Goal: Navigation & Orientation: Find specific page/section

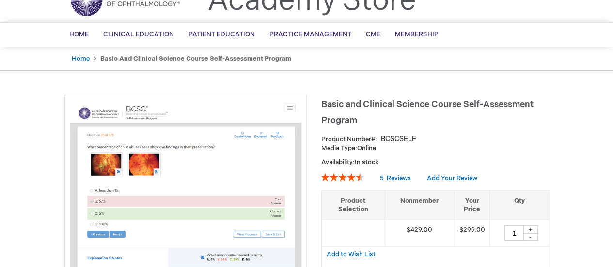
scroll to position [29, 0]
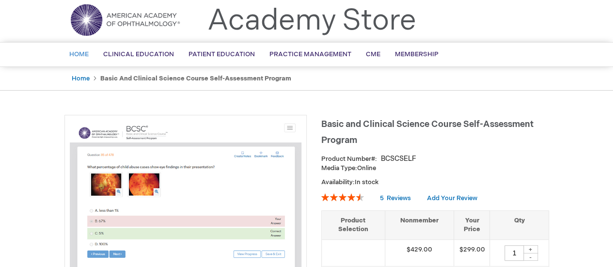
click at [91, 51] on link "Home" at bounding box center [79, 55] width 34 height 24
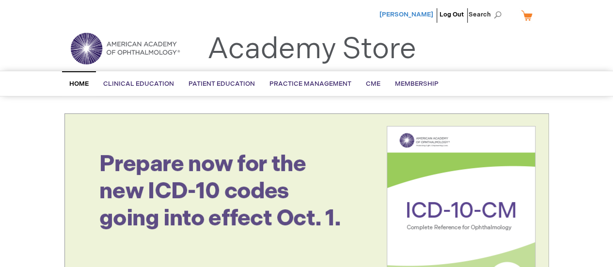
click at [417, 16] on span "[PERSON_NAME]" at bounding box center [406, 15] width 54 height 8
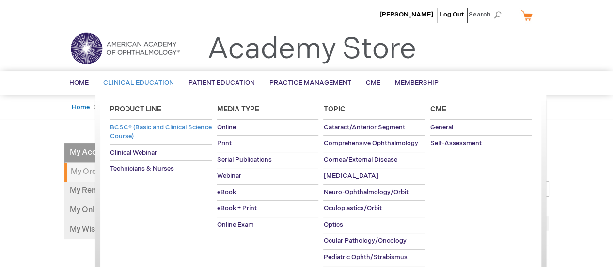
click at [132, 127] on span "BCSC® (Basic and Clinical Science Course)" at bounding box center [160, 131] width 101 height 17
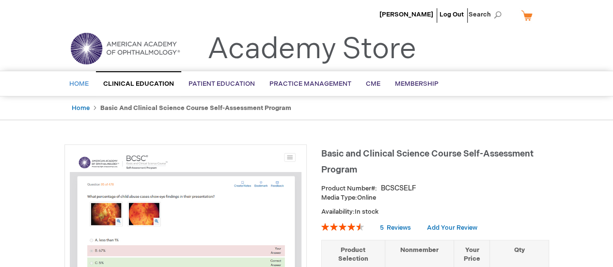
click at [83, 86] on span "Home" at bounding box center [78, 84] width 19 height 8
